Goal: Task Accomplishment & Management: Use online tool/utility

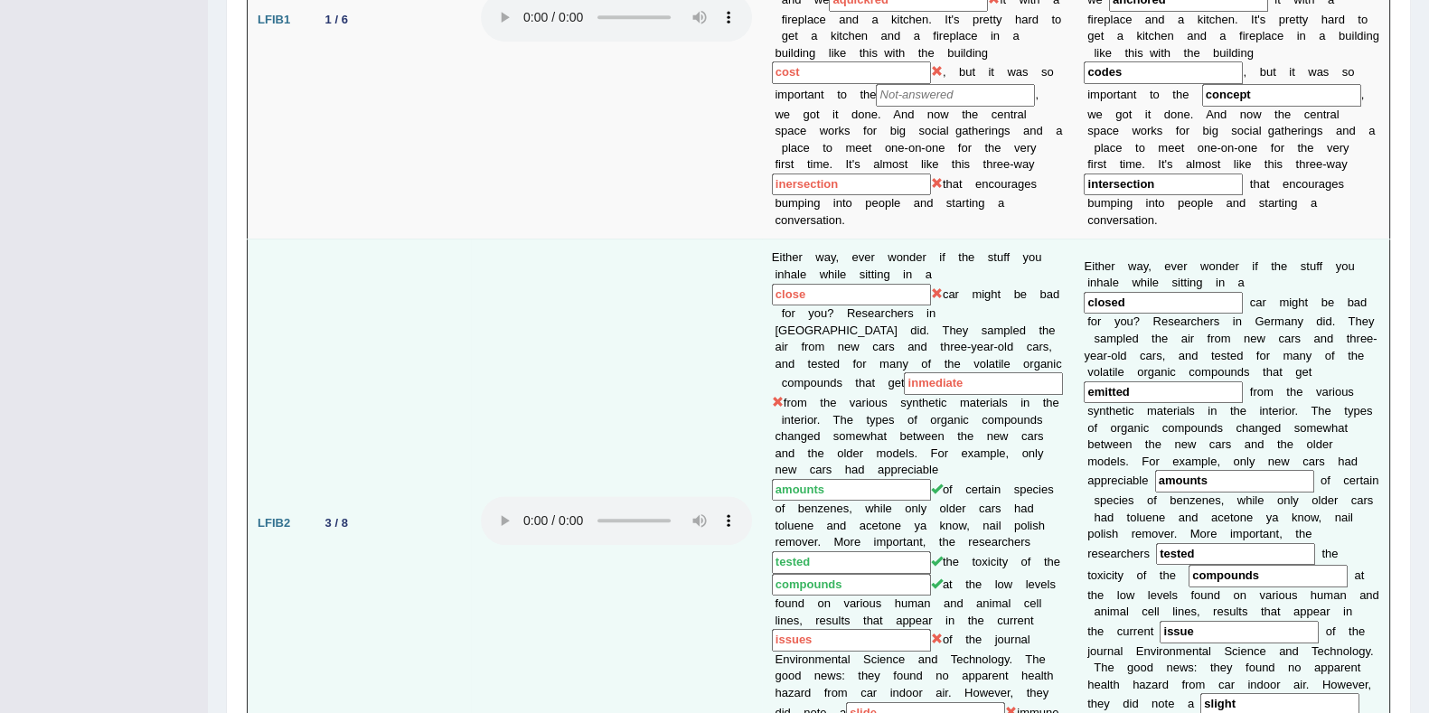
click at [393, 239] on td "3 / 8" at bounding box center [389, 523] width 163 height 568
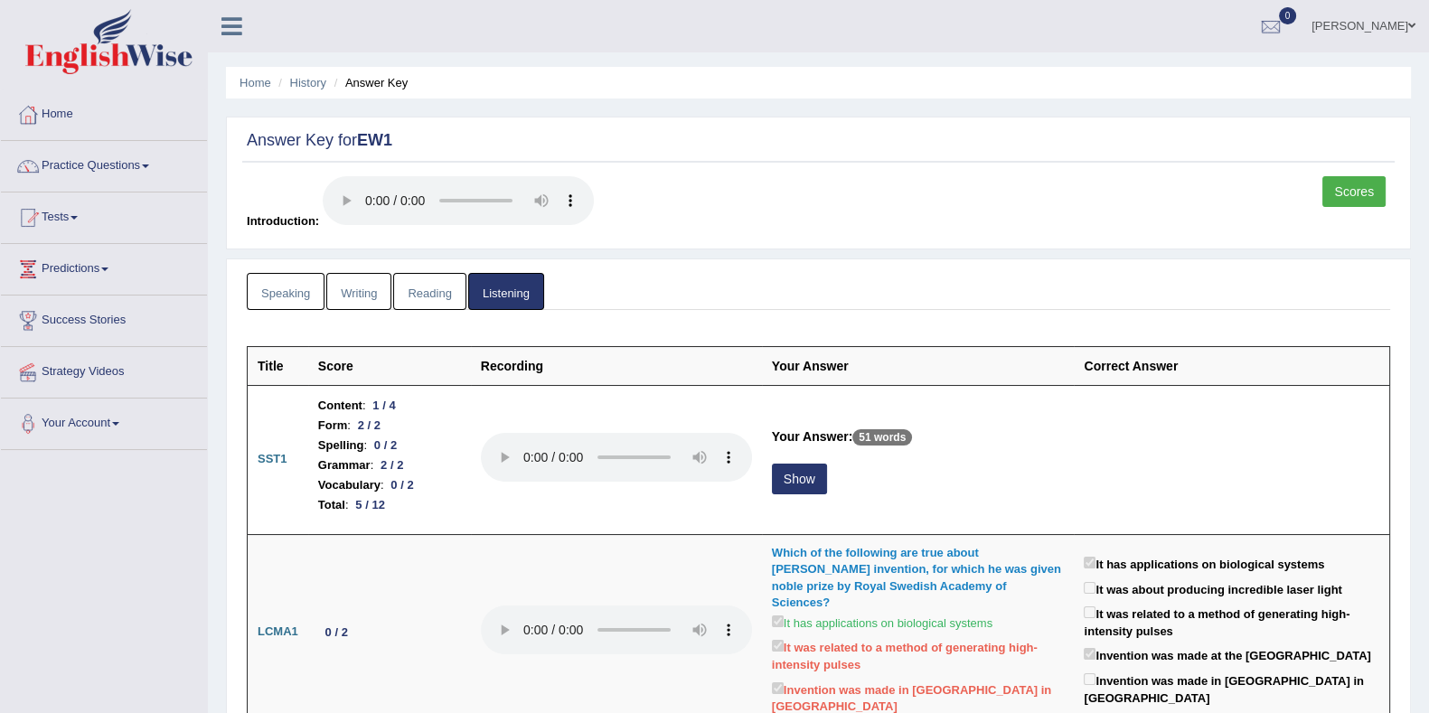
scroll to position [112, 0]
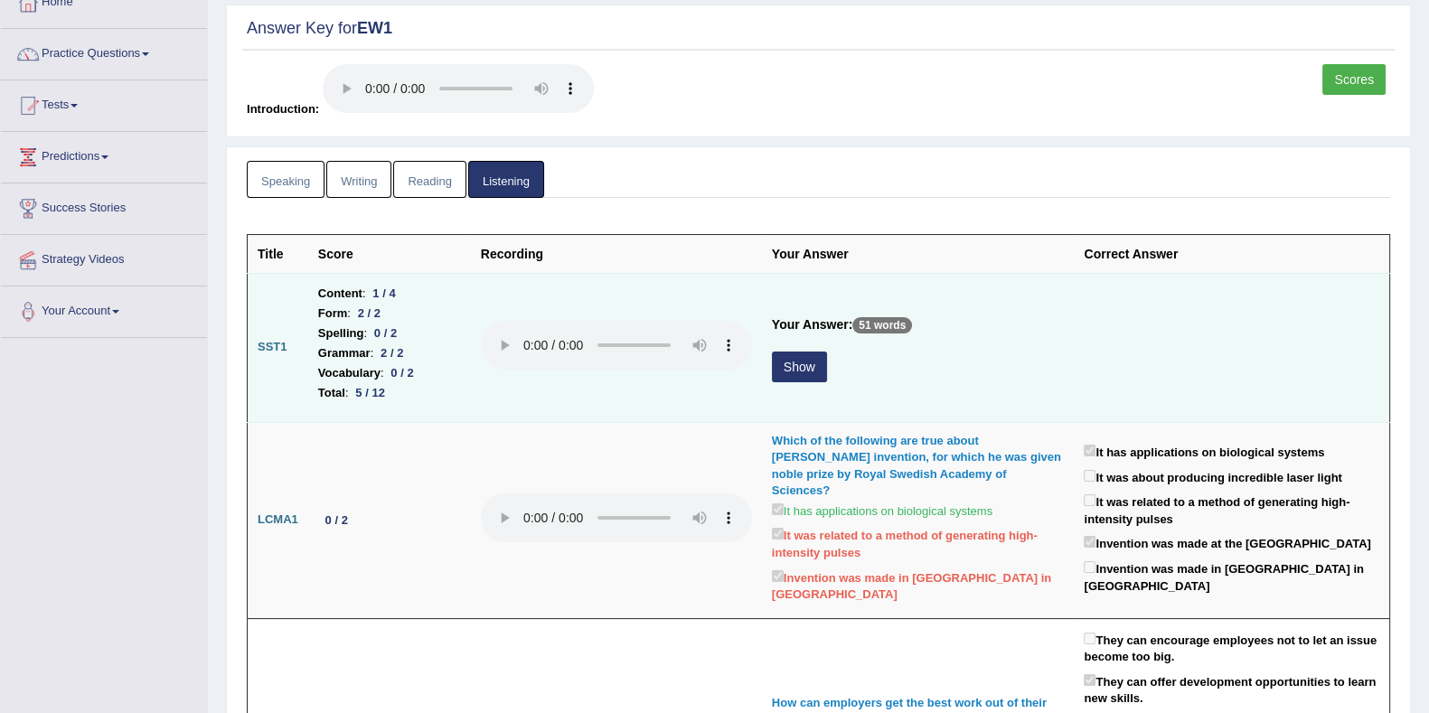
click at [400, 356] on div "2 / 2" at bounding box center [391, 352] width 37 height 19
click at [802, 361] on button "Show" at bounding box center [799, 367] width 55 height 31
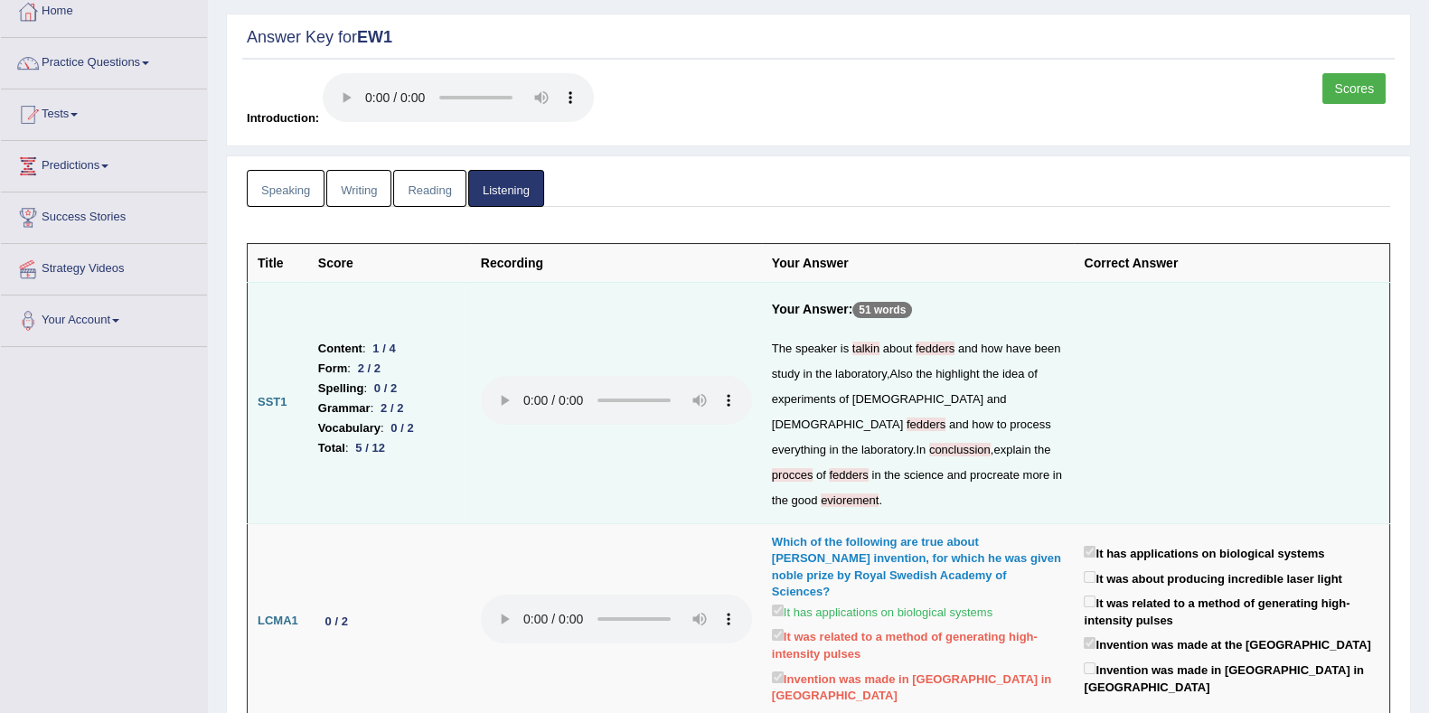
scroll to position [0, 0]
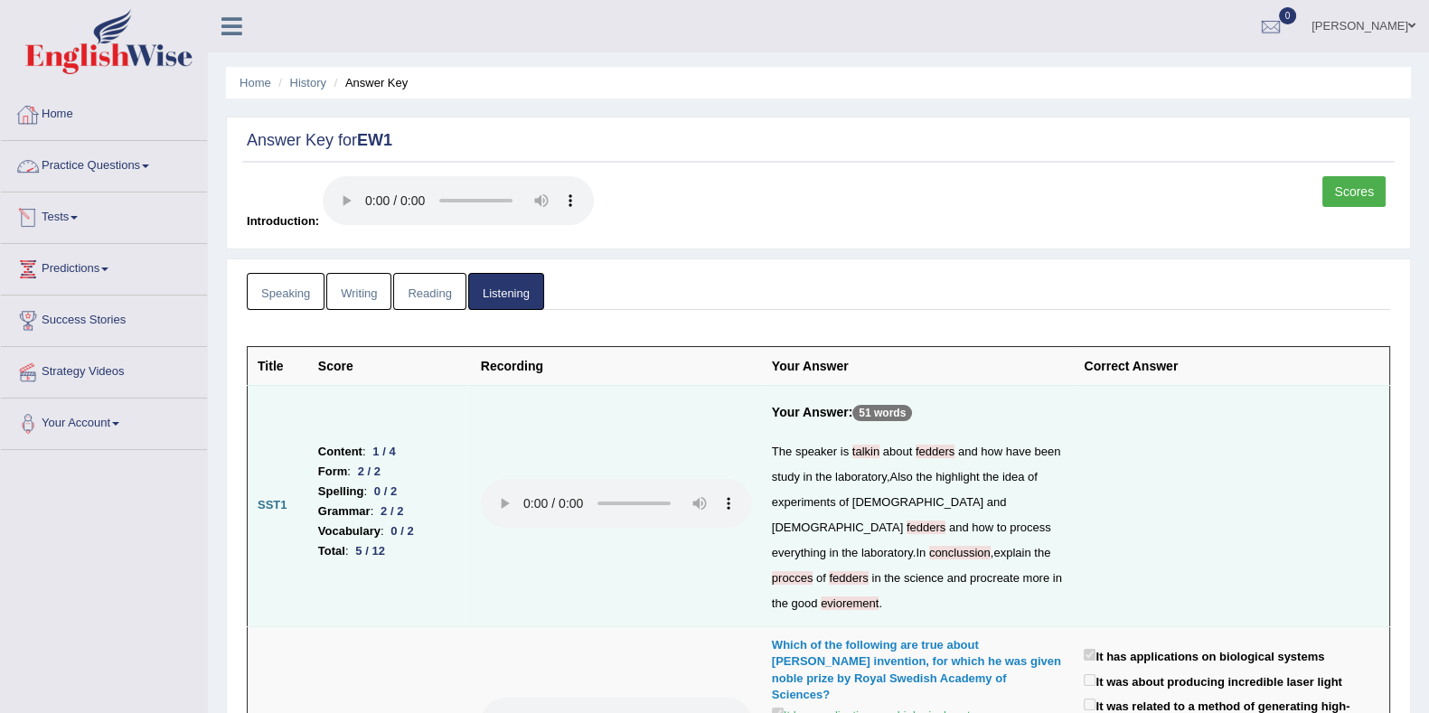
click at [74, 217] on link "Tests" at bounding box center [104, 214] width 206 height 45
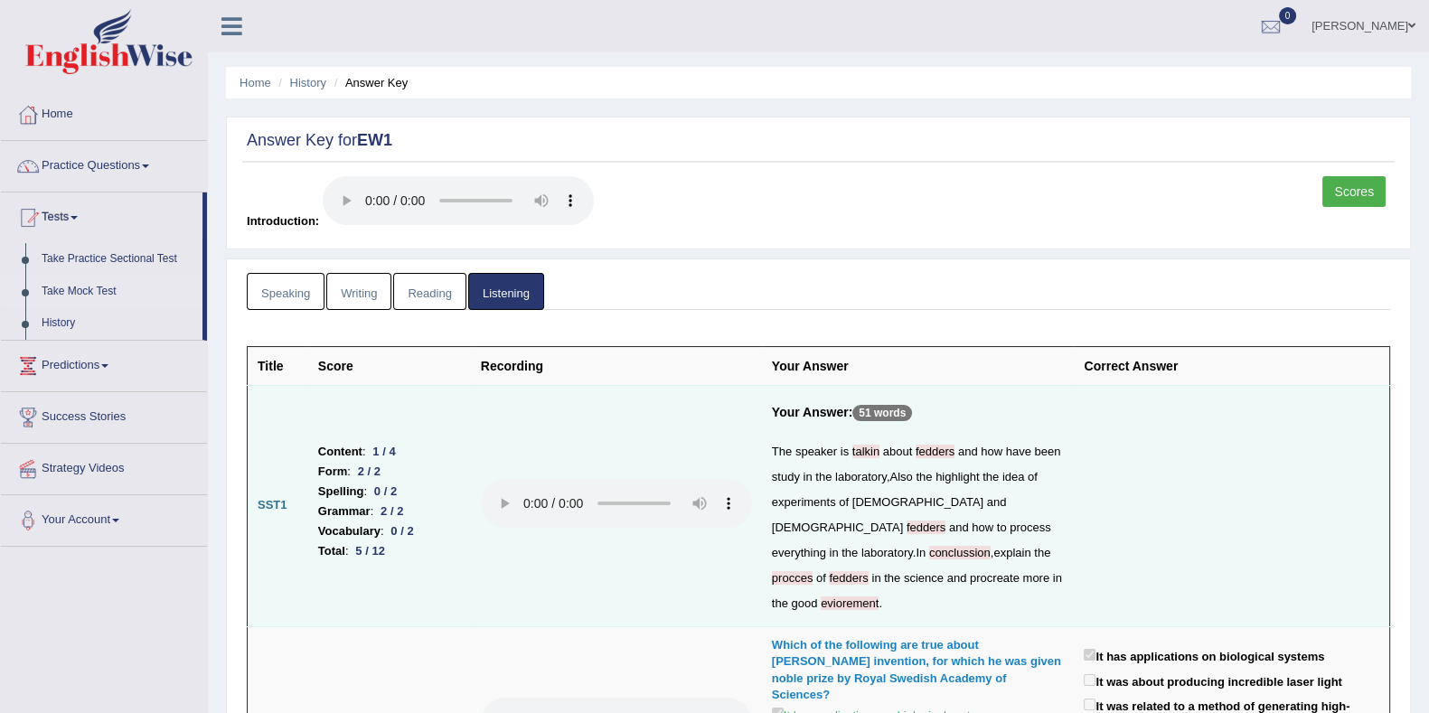
click at [86, 293] on link "Take Mock Test" at bounding box center [117, 292] width 169 height 33
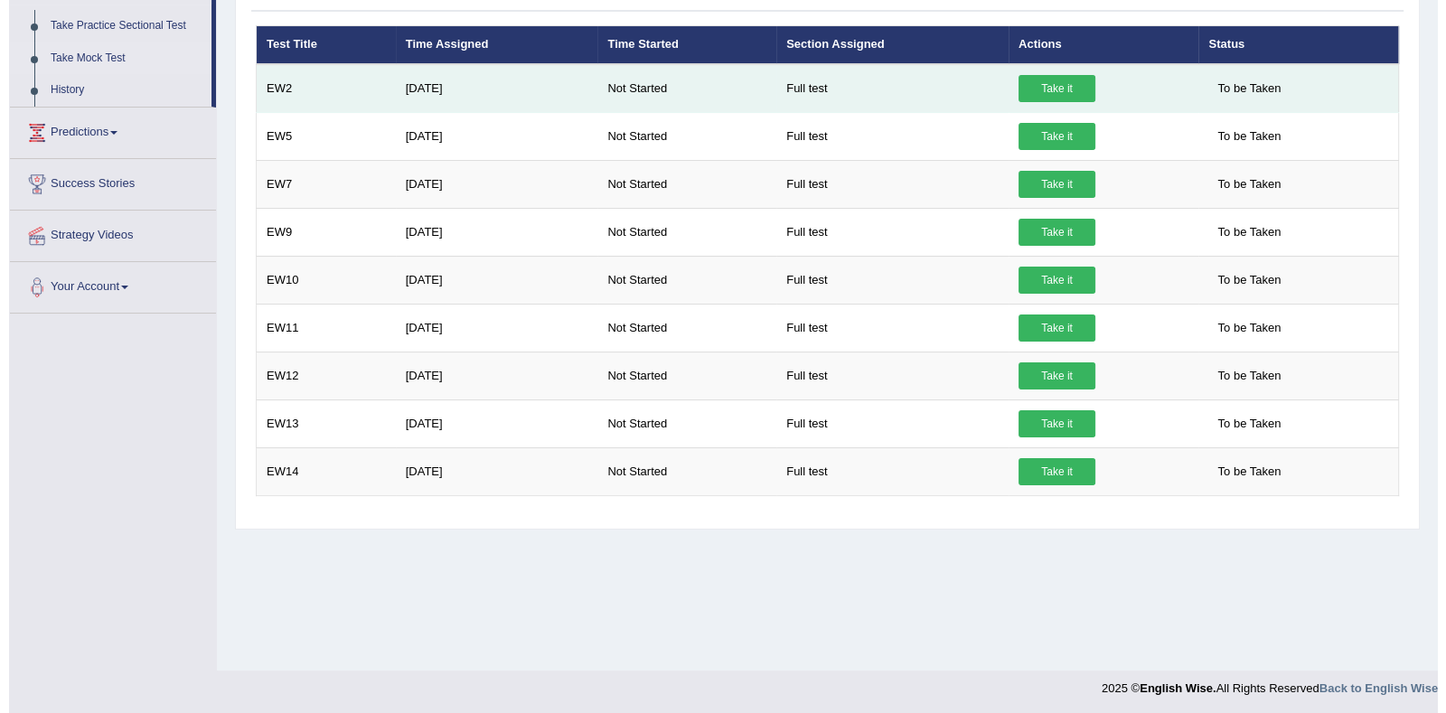
scroll to position [235, 0]
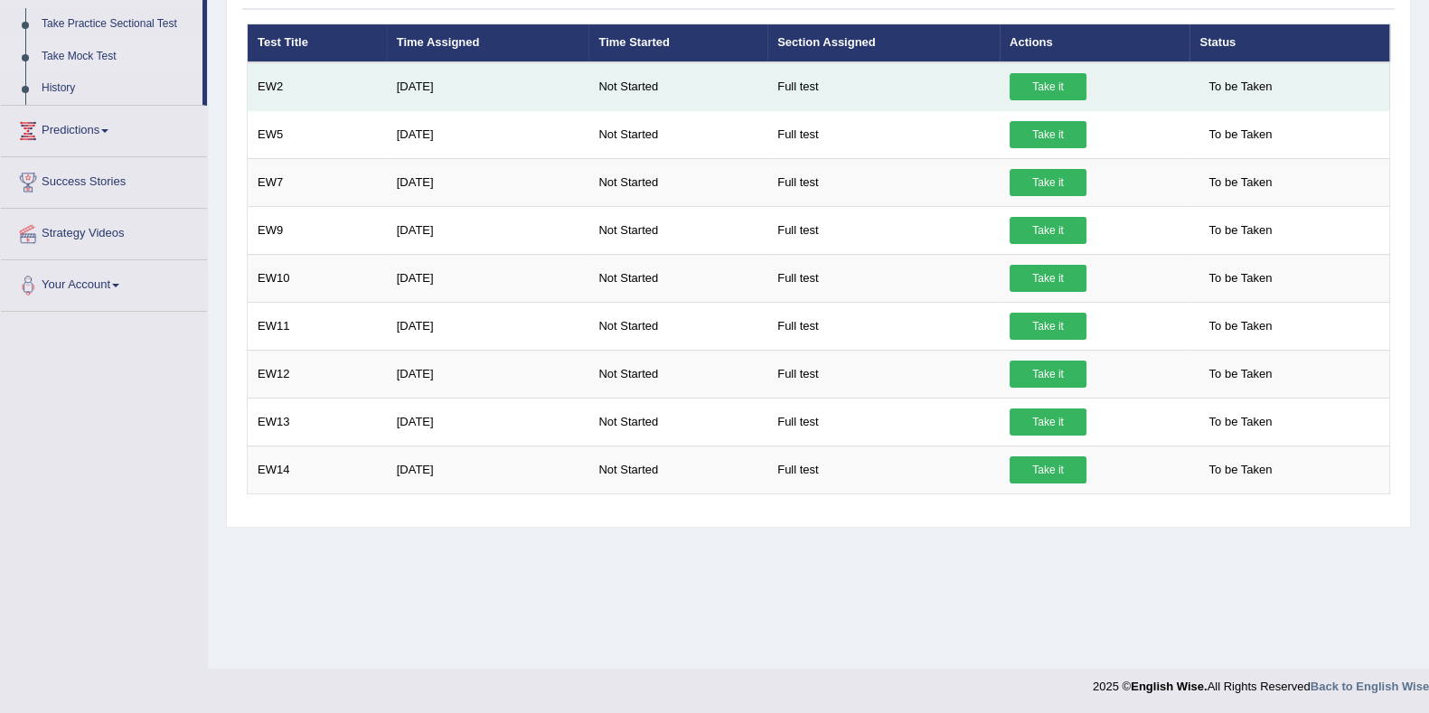
click at [1046, 81] on link "Take it" at bounding box center [1047, 86] width 77 height 27
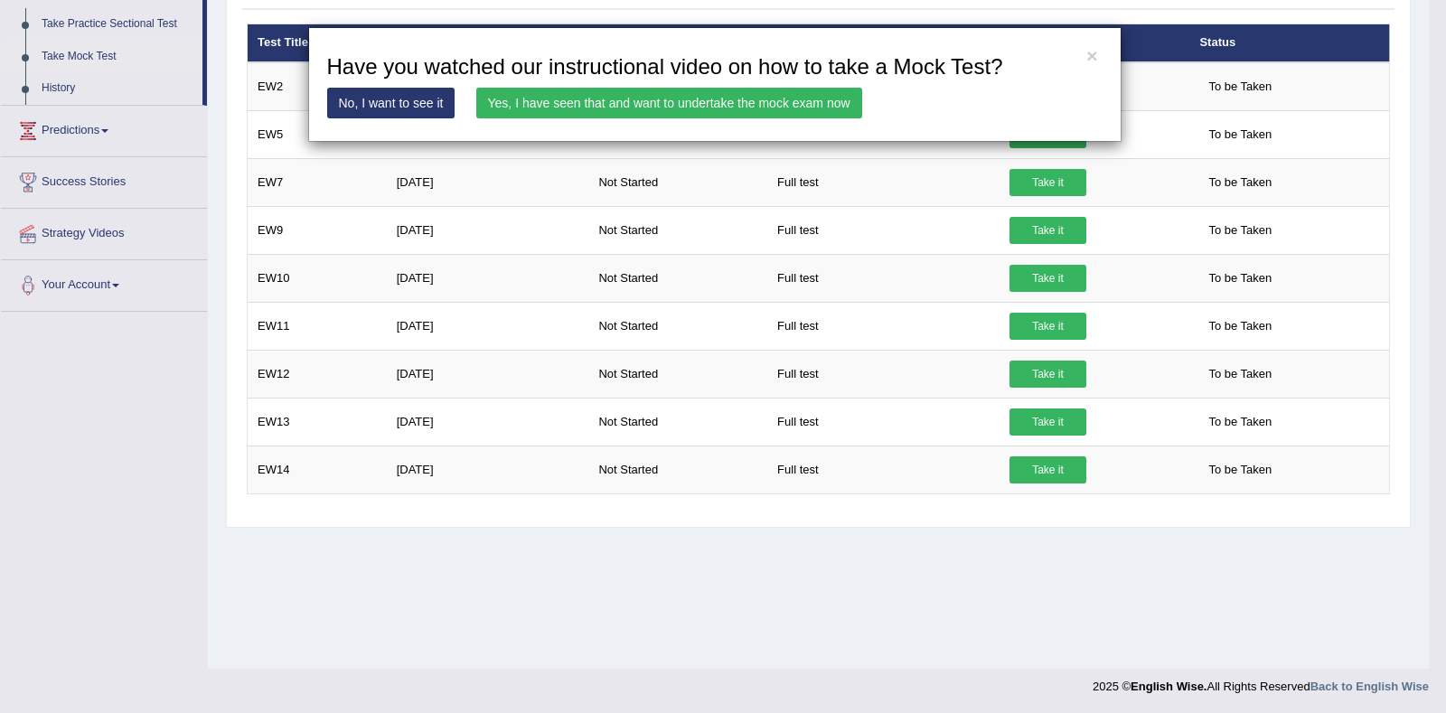
click at [531, 101] on link "Yes, I have seen that and want to undertake the mock exam now" at bounding box center [669, 103] width 386 height 31
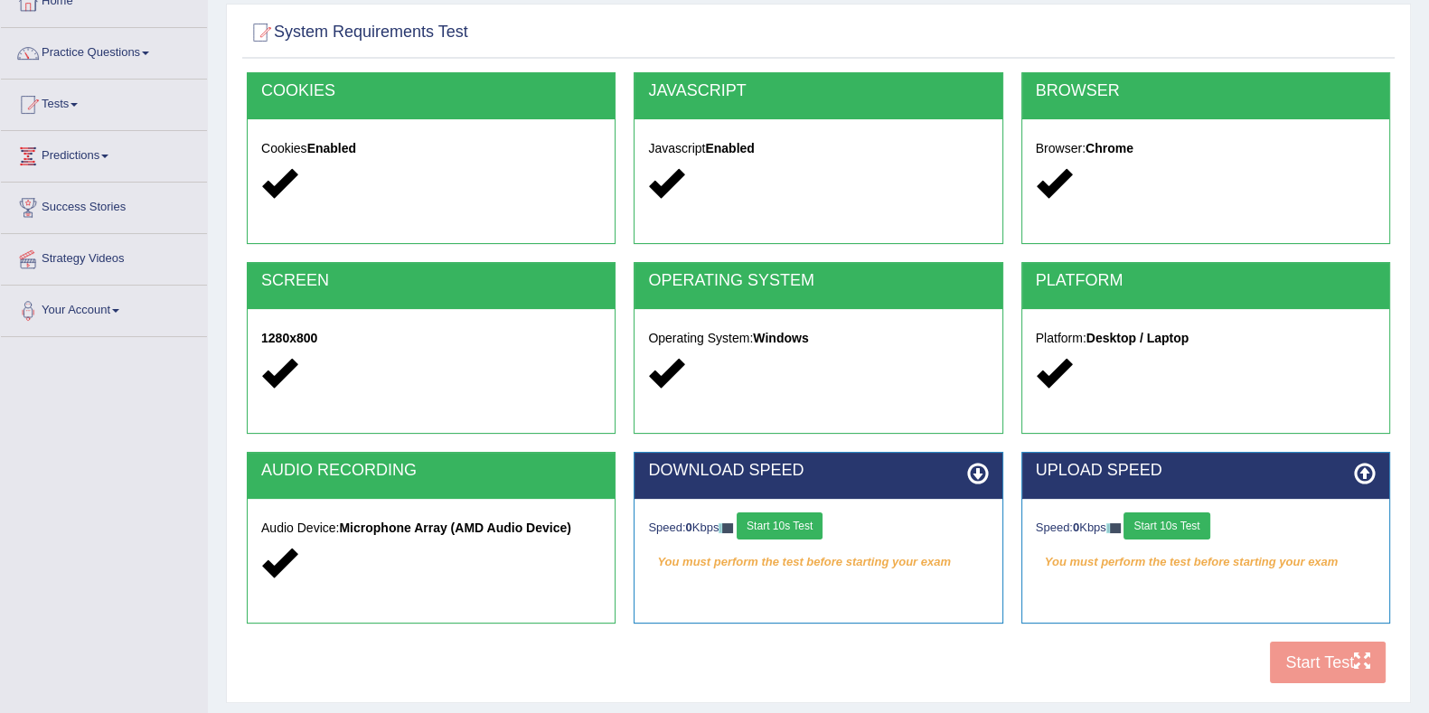
scroll to position [225, 0]
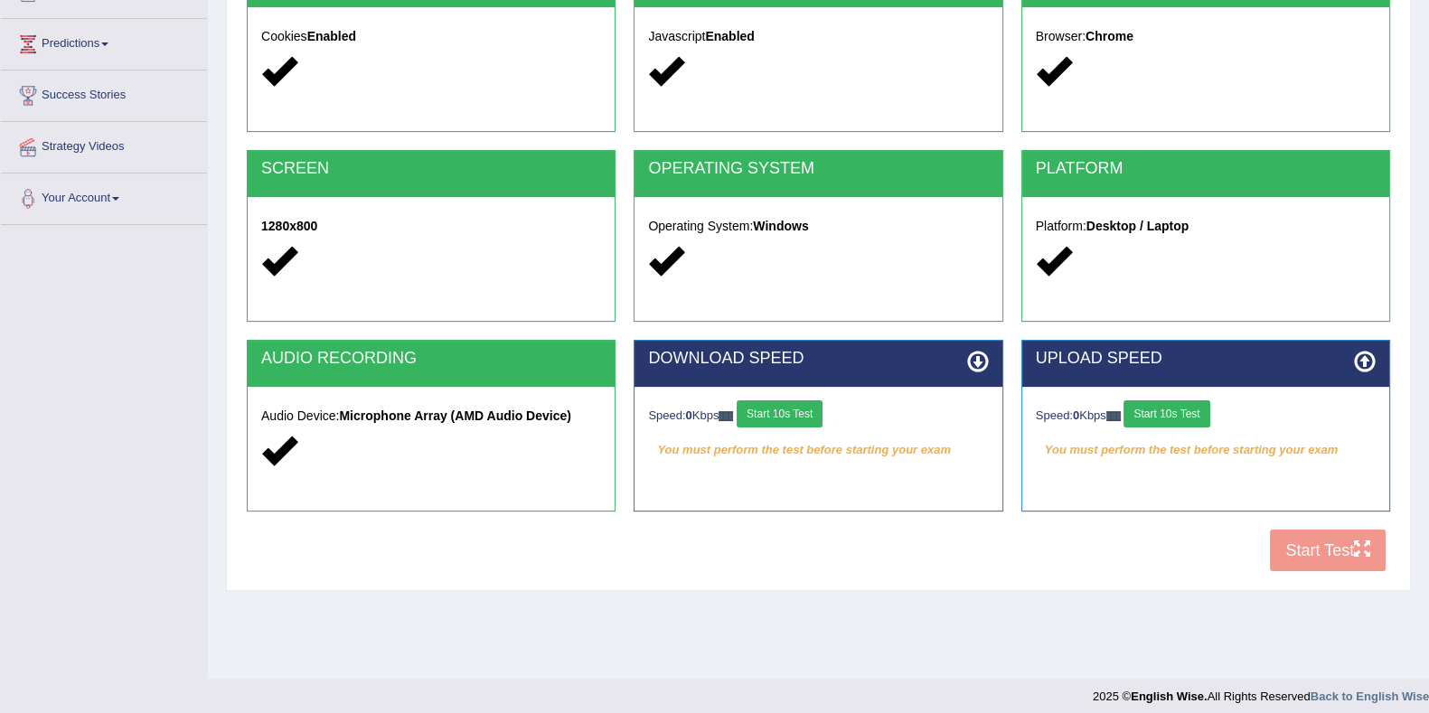
click at [783, 405] on button "Start 10s Test" at bounding box center [780, 413] width 86 height 27
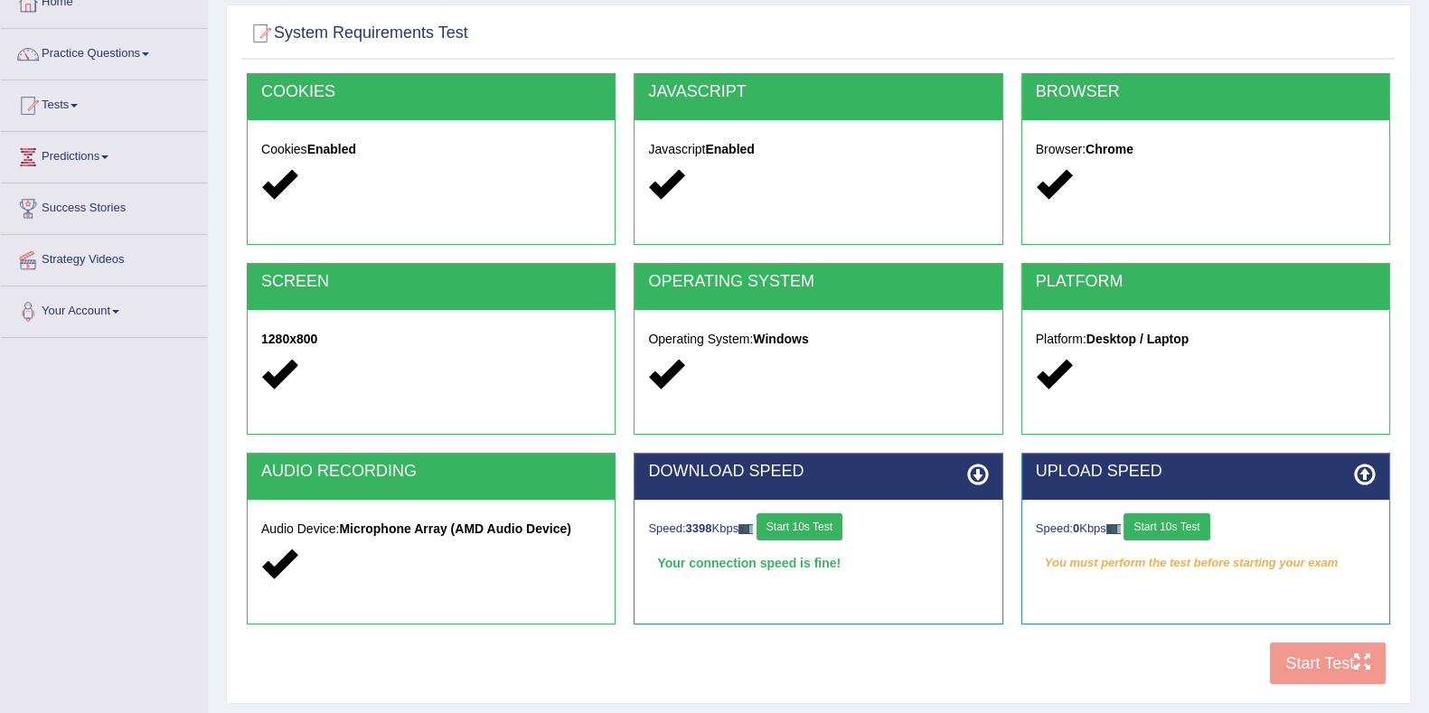
click at [818, 516] on button "Start 10s Test" at bounding box center [799, 526] width 86 height 27
click at [1178, 525] on button "Start 10s Test" at bounding box center [1166, 526] width 86 height 27
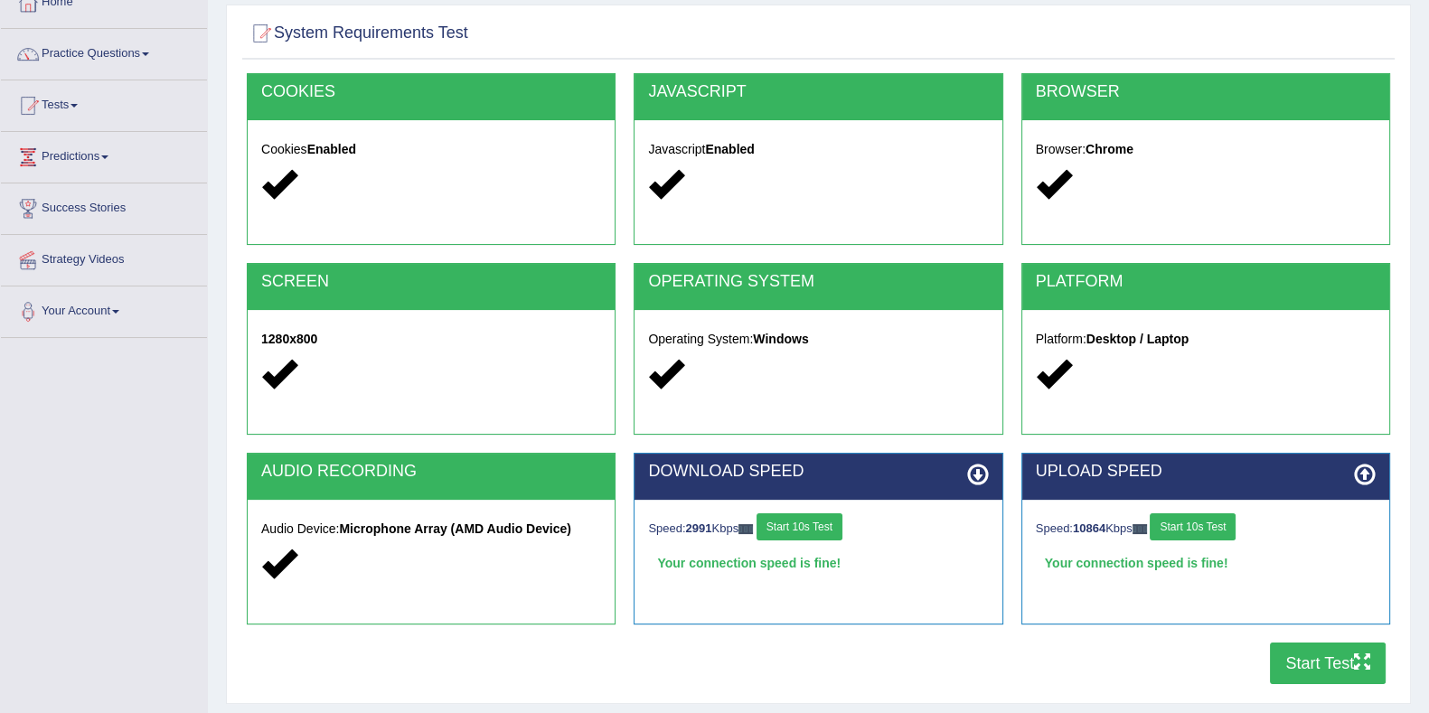
click at [1300, 665] on button "Start Test" at bounding box center [1328, 664] width 116 height 42
